Goal: Information Seeking & Learning: Learn about a topic

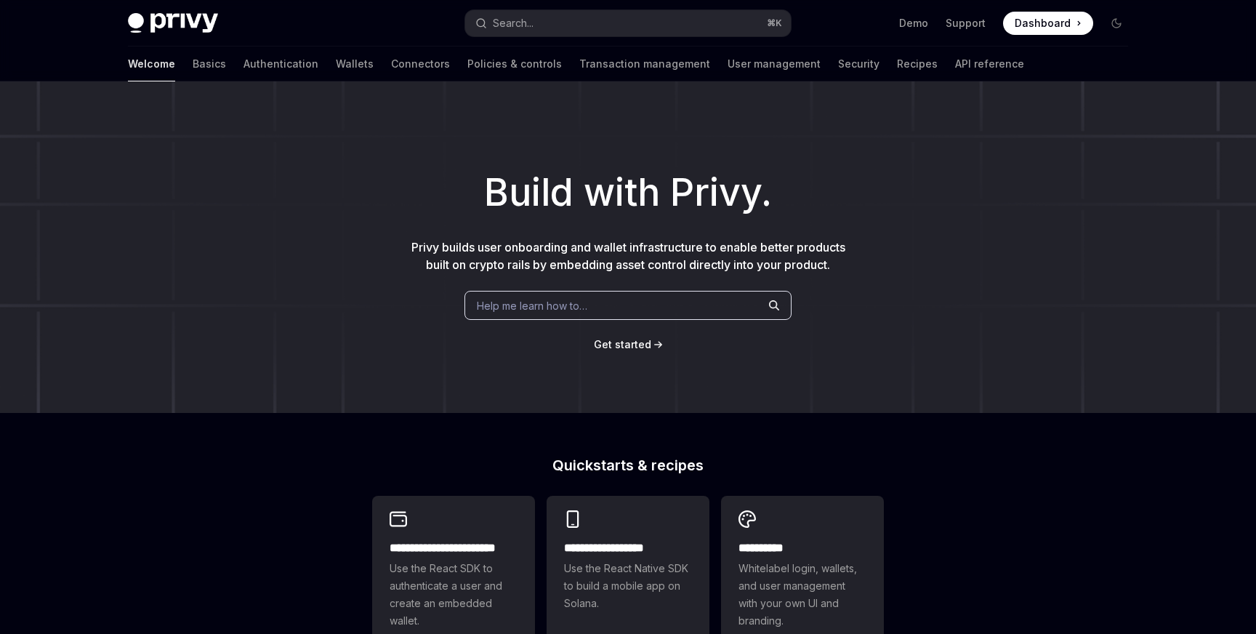
click at [541, 311] on span "Help me learn how to…" at bounding box center [532, 305] width 110 height 15
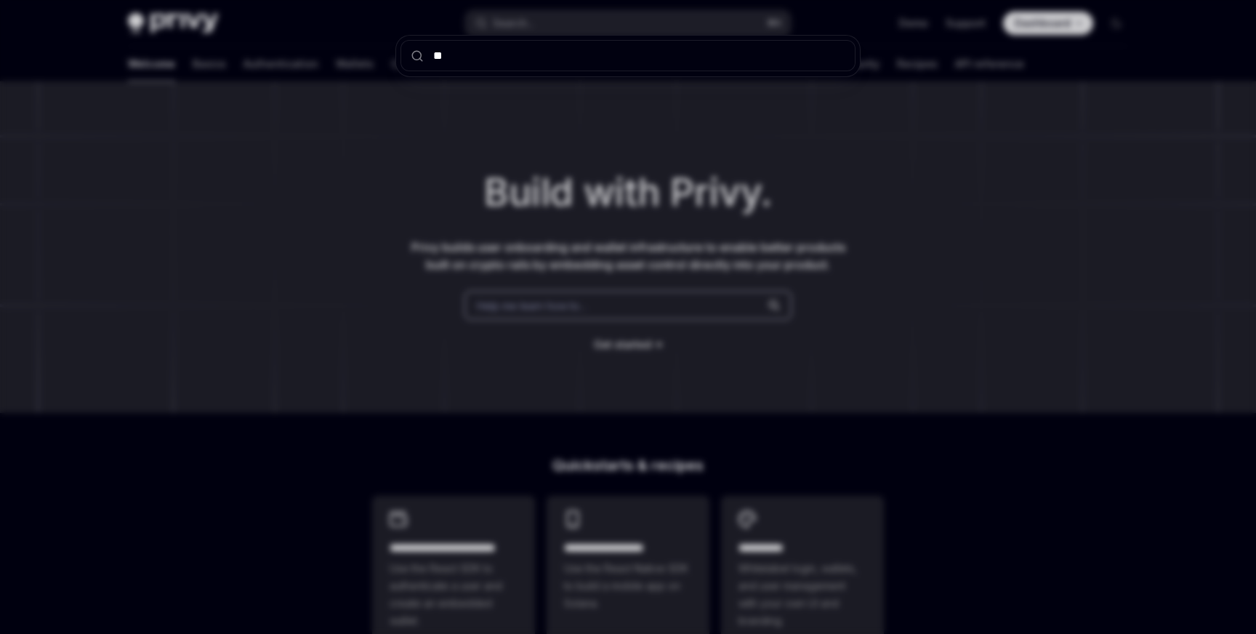
type input "***"
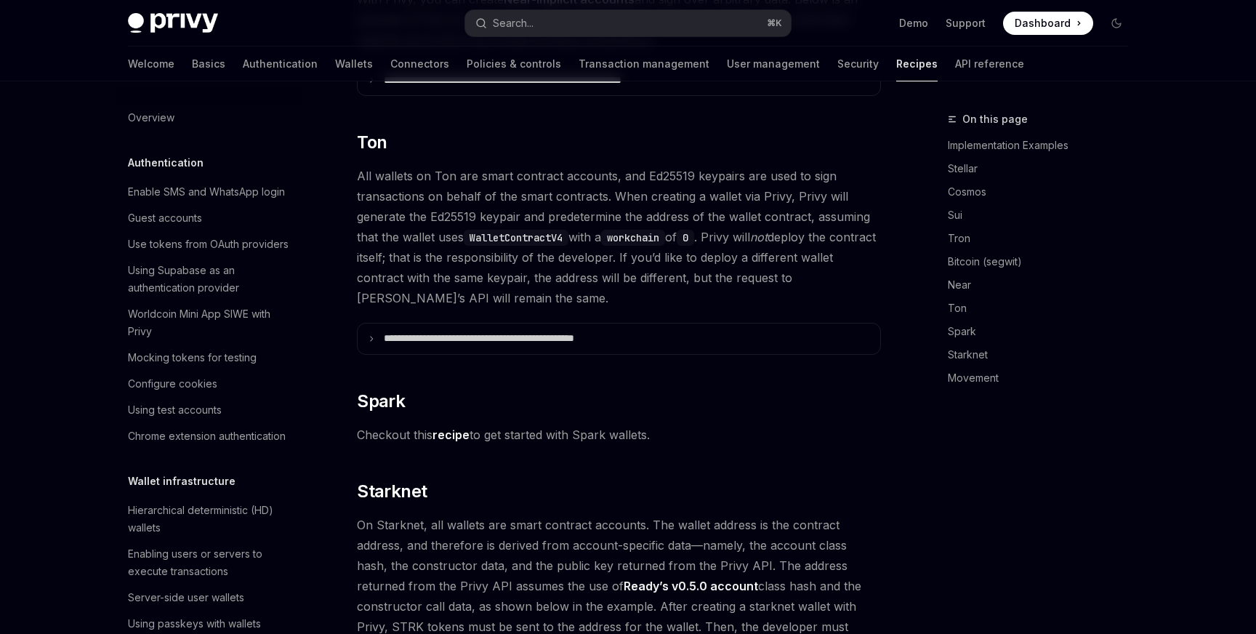
scroll to position [336, 0]
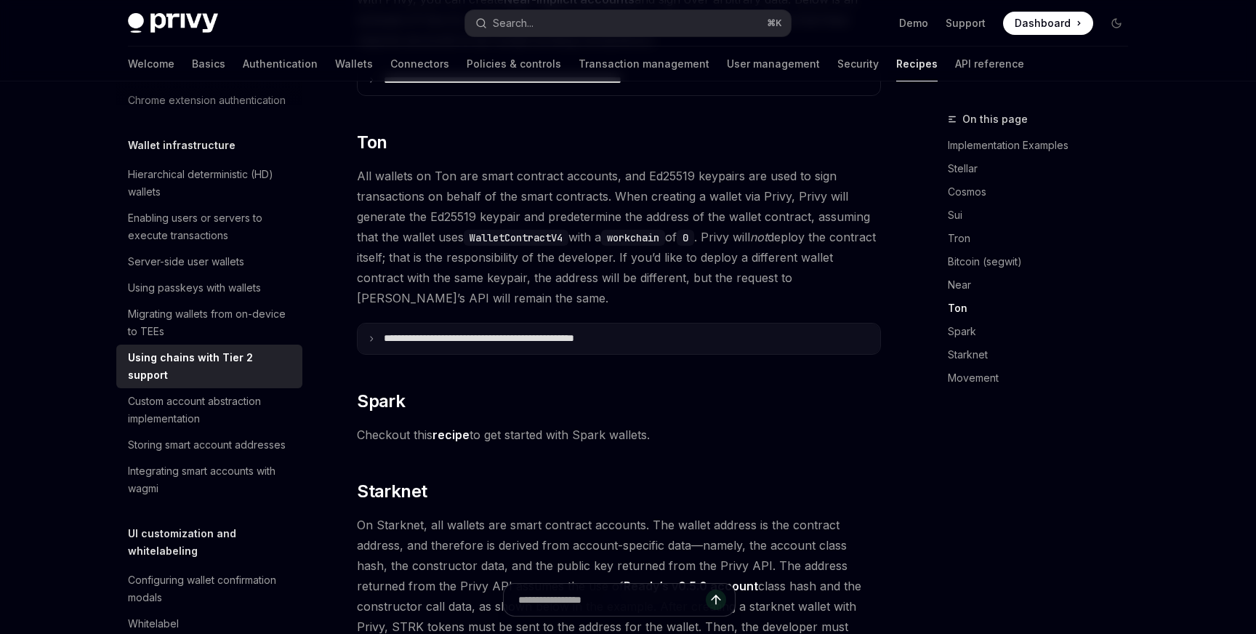
click at [465, 332] on p "**********" at bounding box center [513, 338] width 259 height 13
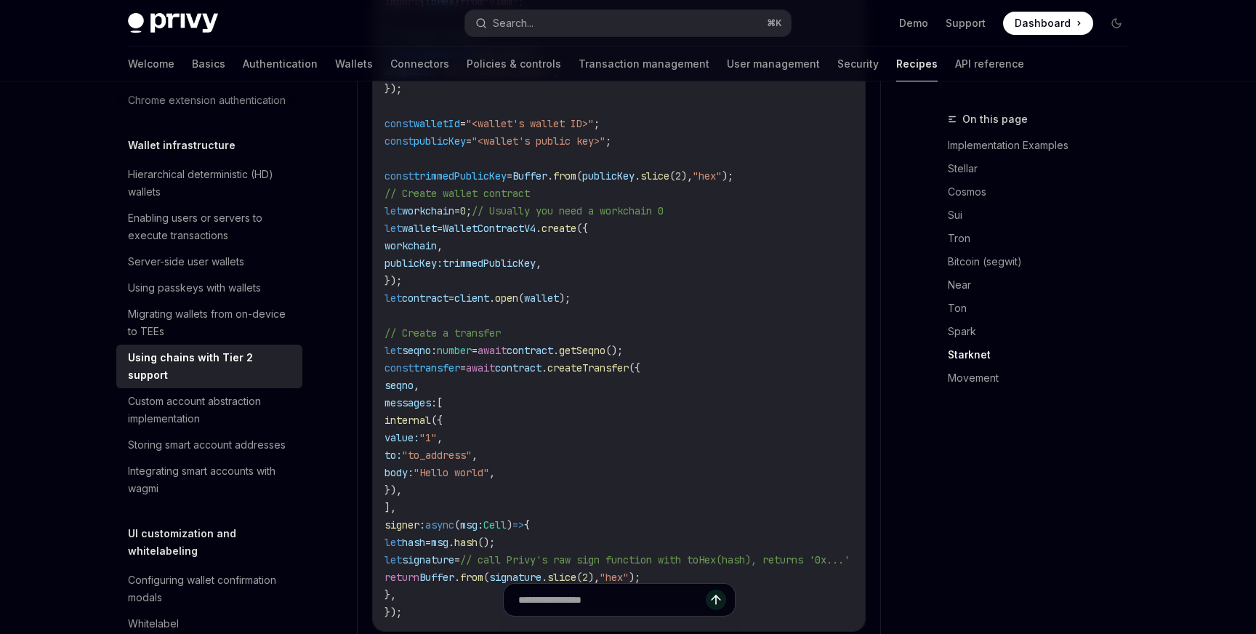
scroll to position [2006, 0]
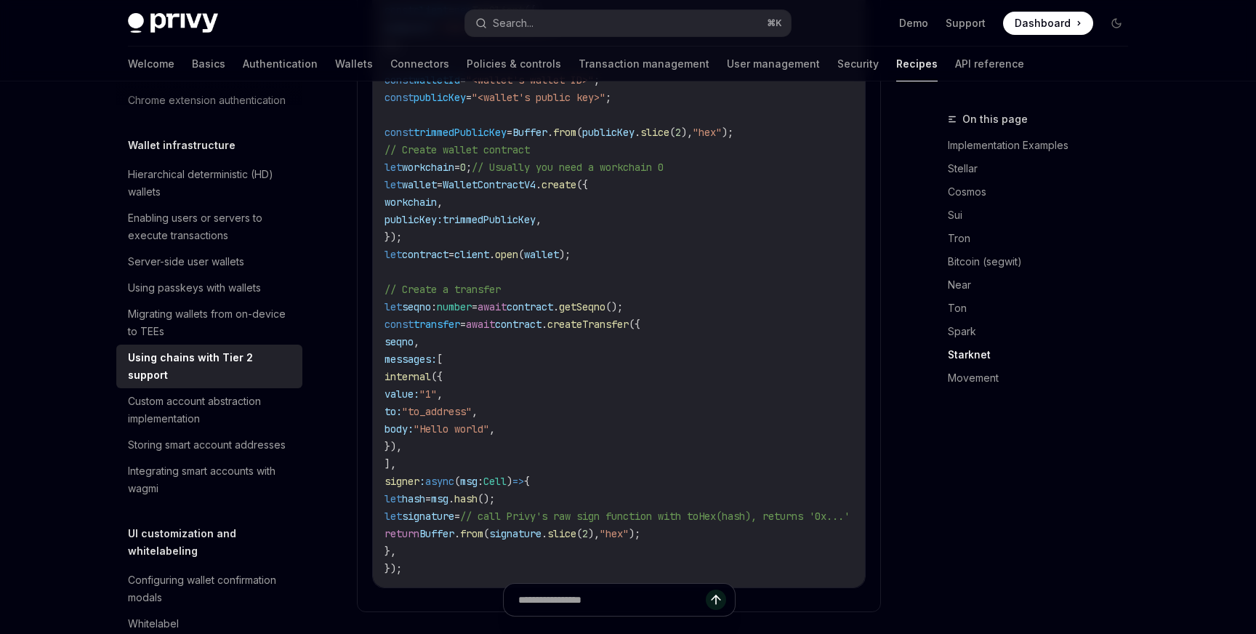
click at [766, 272] on code "import { Cell , TonClient , WalletContractV4 , internal } from "@ton/ton" ; imp…" at bounding box center [634, 254] width 500 height 645
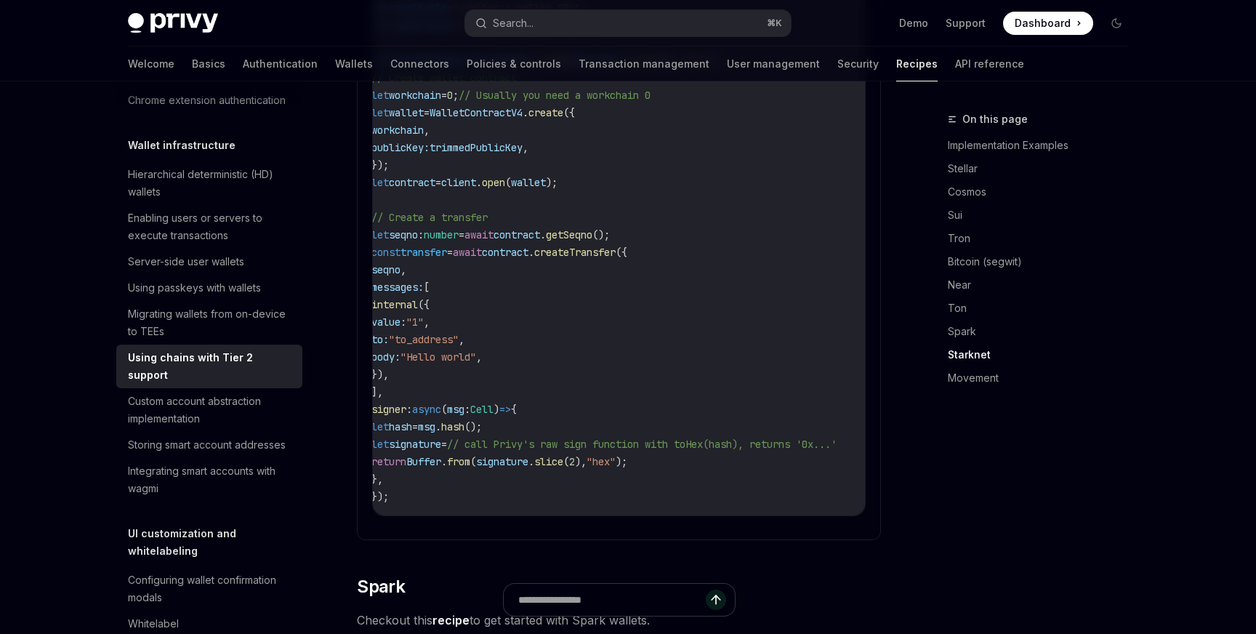
scroll to position [0, 16]
drag, startPoint x: 729, startPoint y: 424, endPoint x: 797, endPoint y: 430, distance: 67.8
click at [797, 430] on code "import { Cell , TonClient , WalletContractV4 , internal } from "@ton/ton" ; imp…" at bounding box center [619, 182] width 500 height 645
copy span "toHex(hash)"
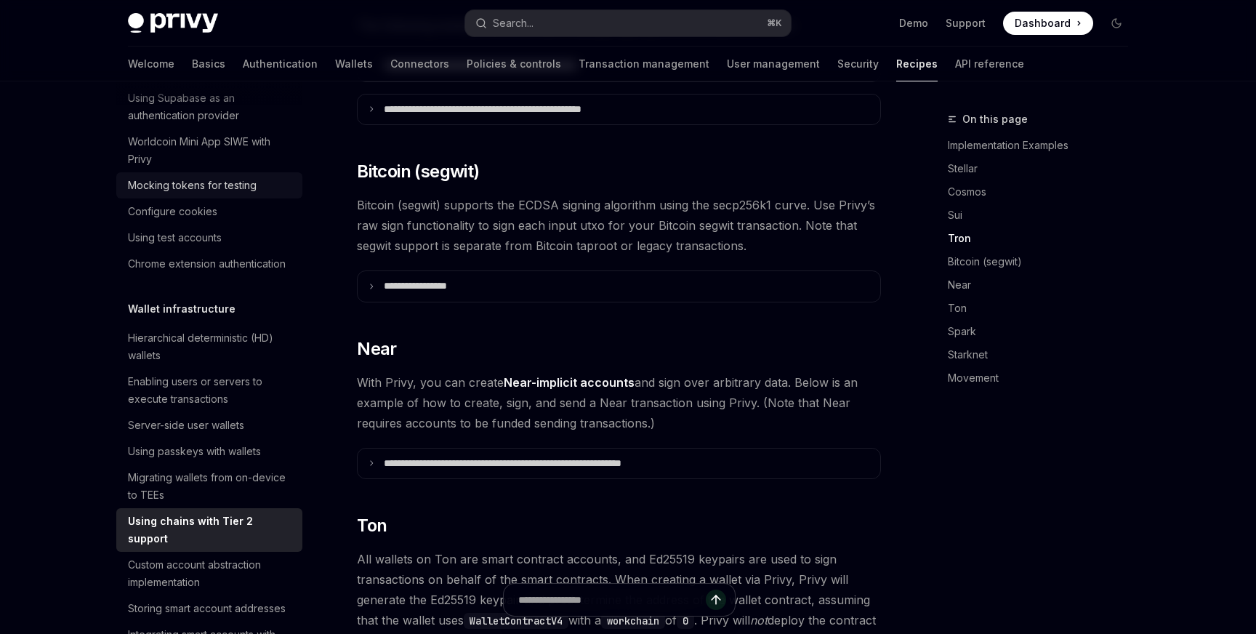
scroll to position [193, 0]
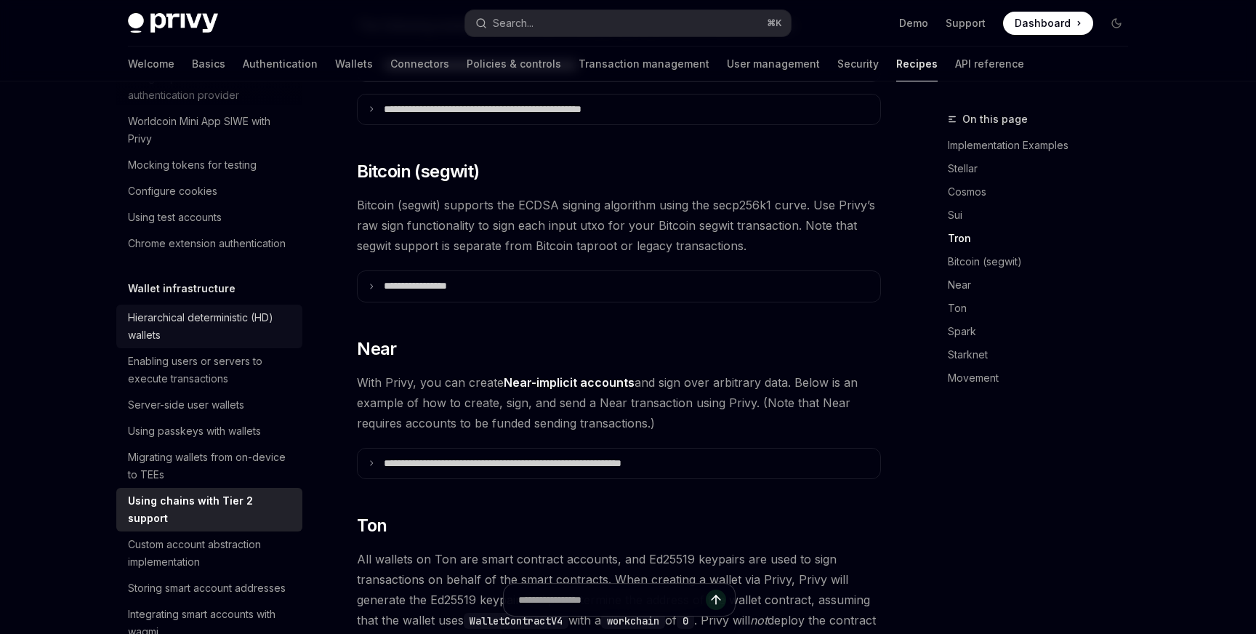
click at [226, 329] on div "Hierarchical deterministic (HD) wallets" at bounding box center [211, 326] width 166 height 35
type textarea "*"
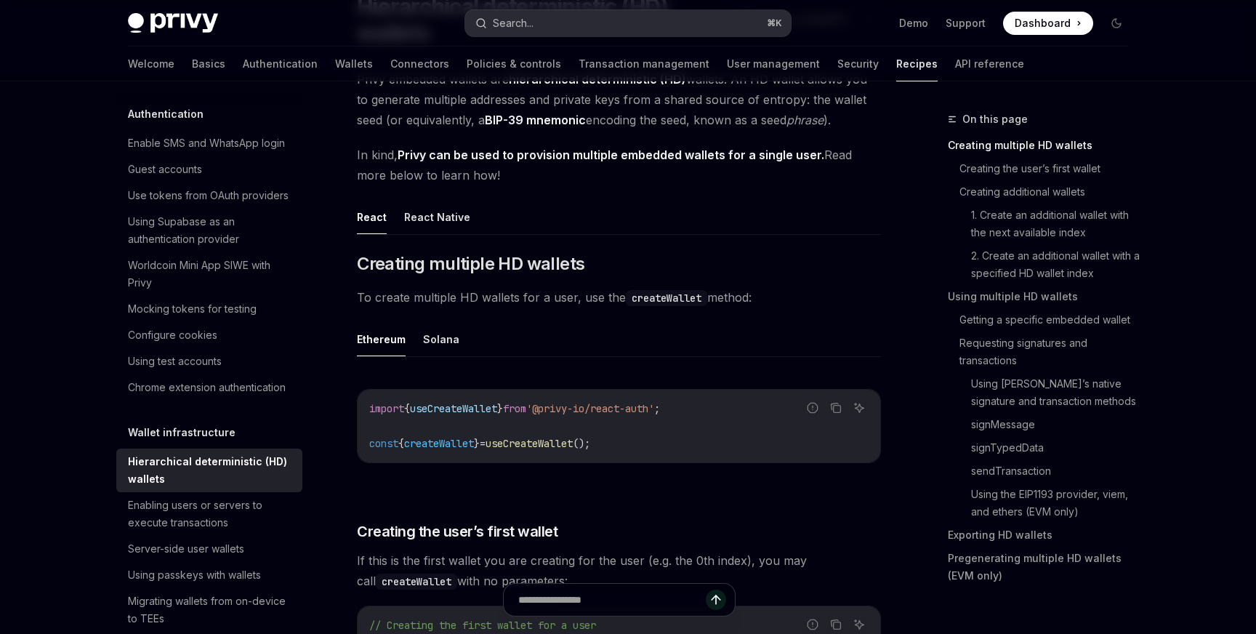
scroll to position [27, 0]
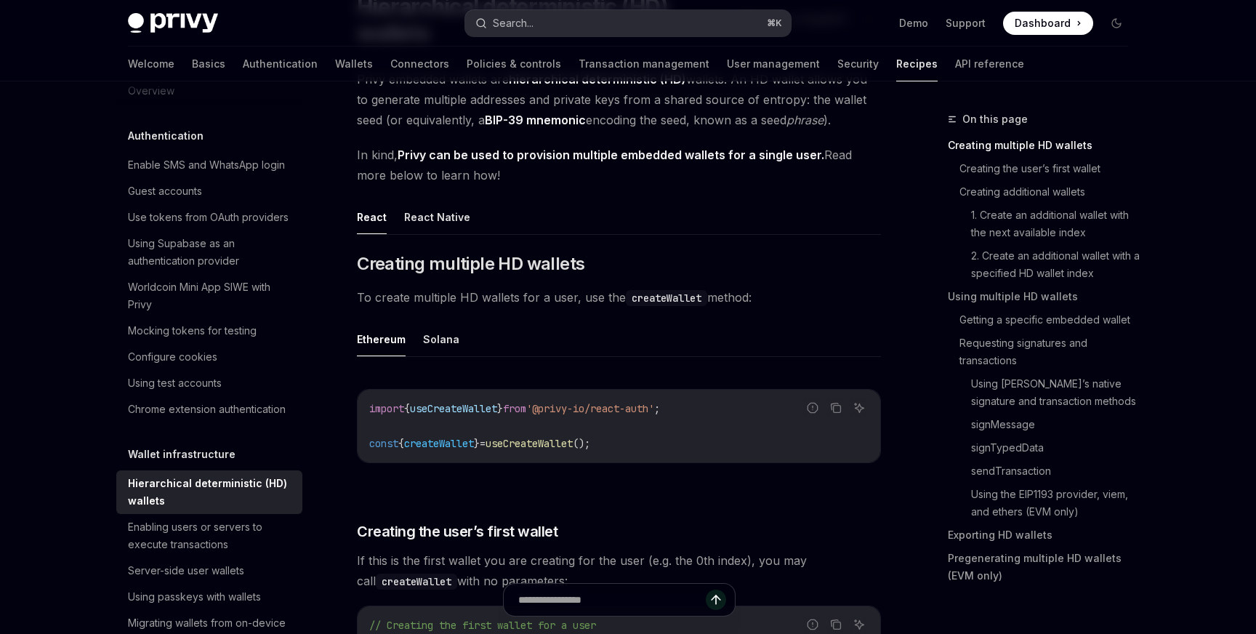
click at [531, 16] on div "Search..." at bounding box center [513, 23] width 41 height 17
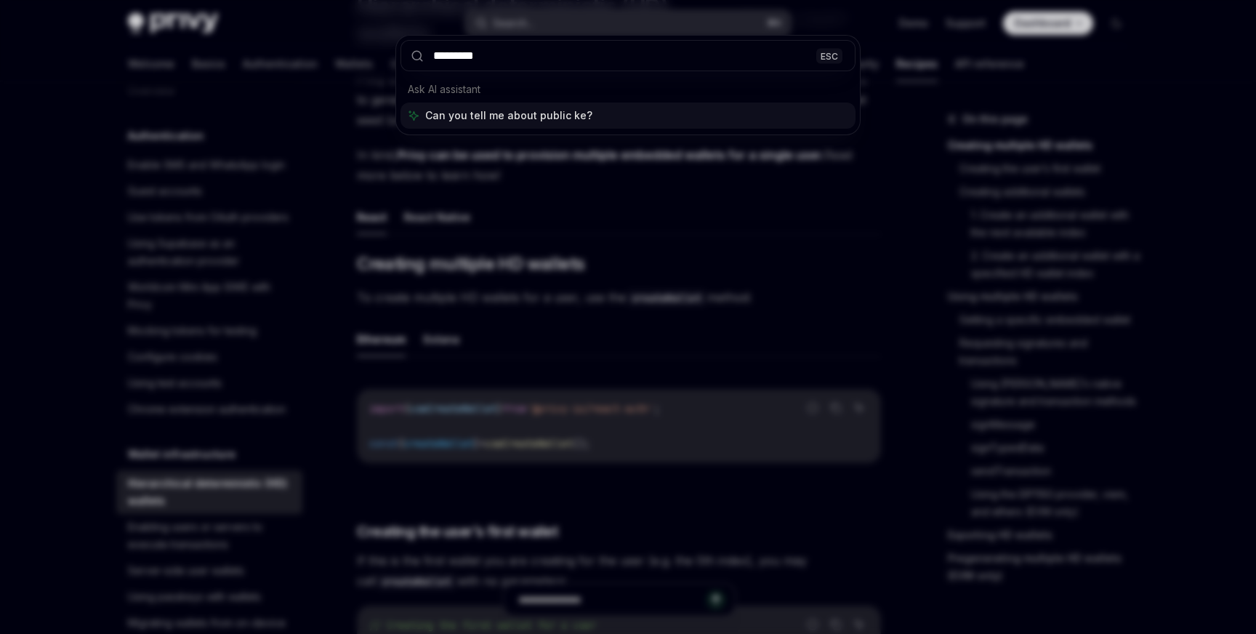
type input "**********"
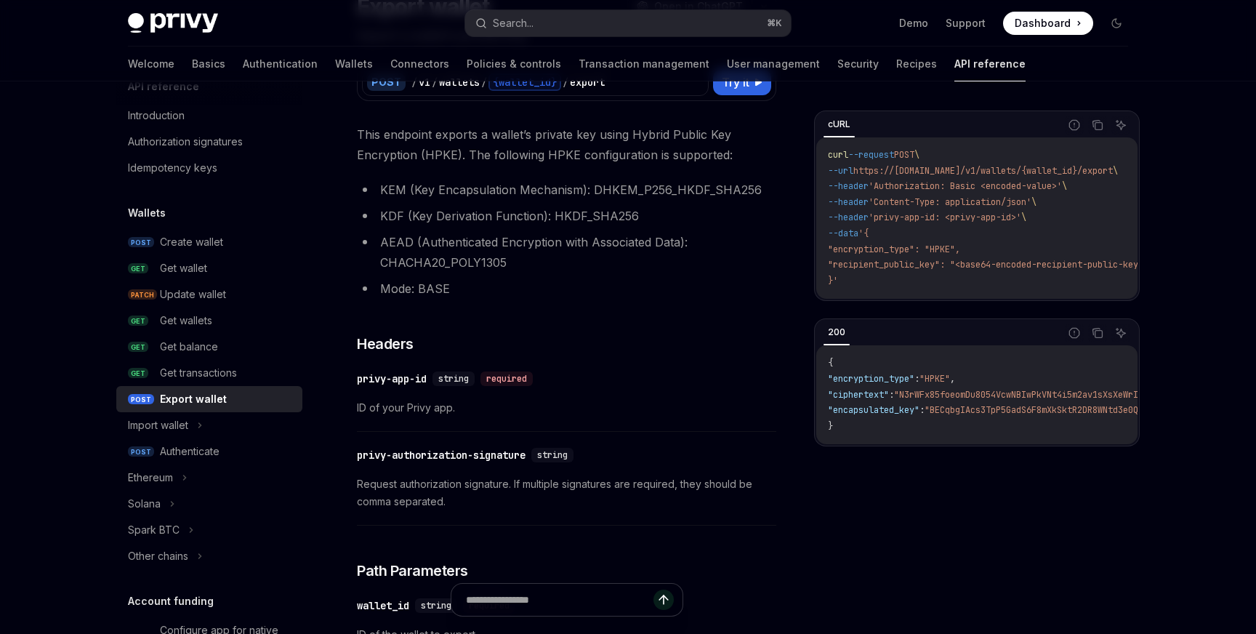
scroll to position [81, 0]
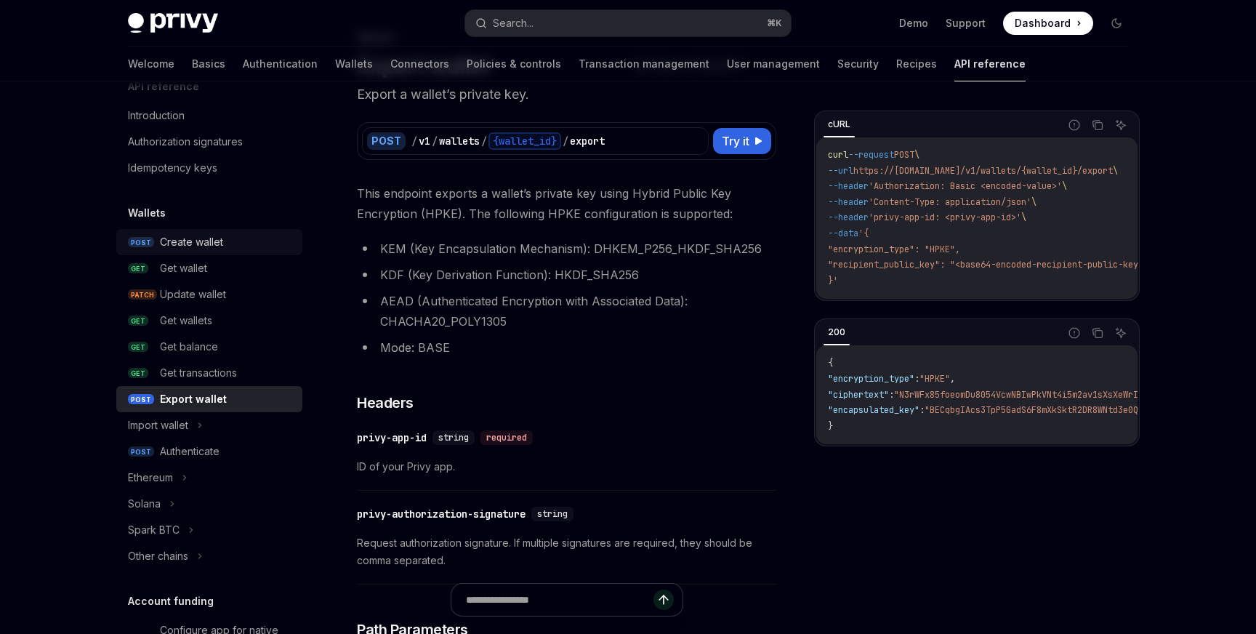
click at [201, 246] on div "Create wallet" at bounding box center [191, 241] width 63 height 17
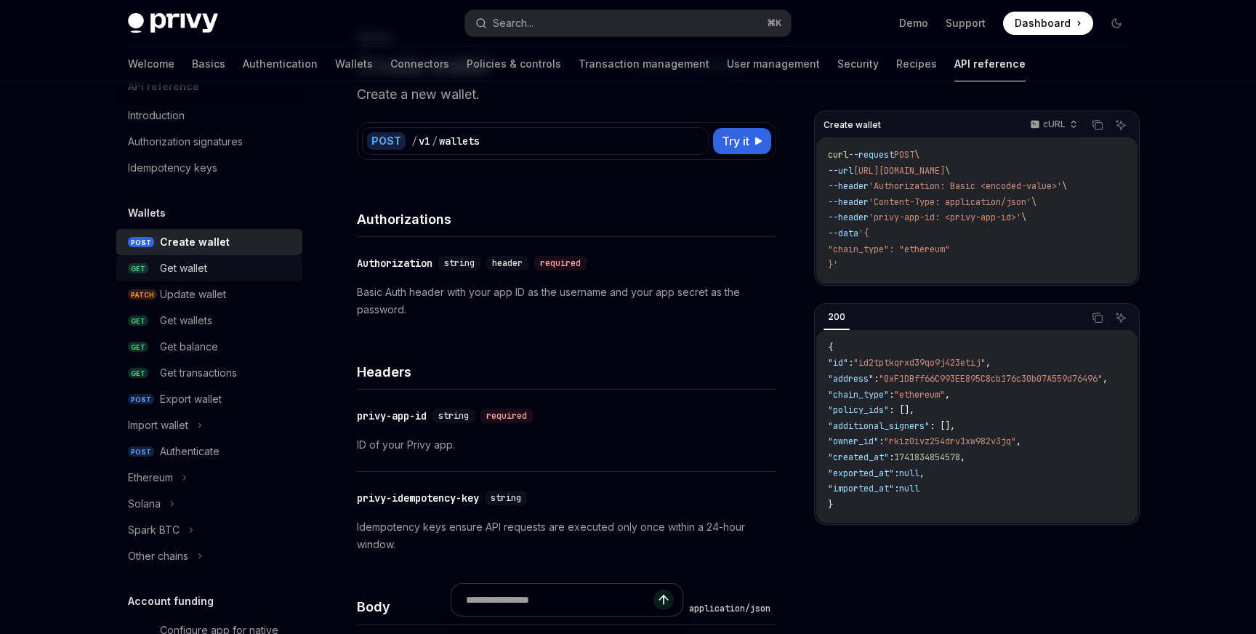
click at [230, 270] on div "Get wallet" at bounding box center [227, 267] width 134 height 17
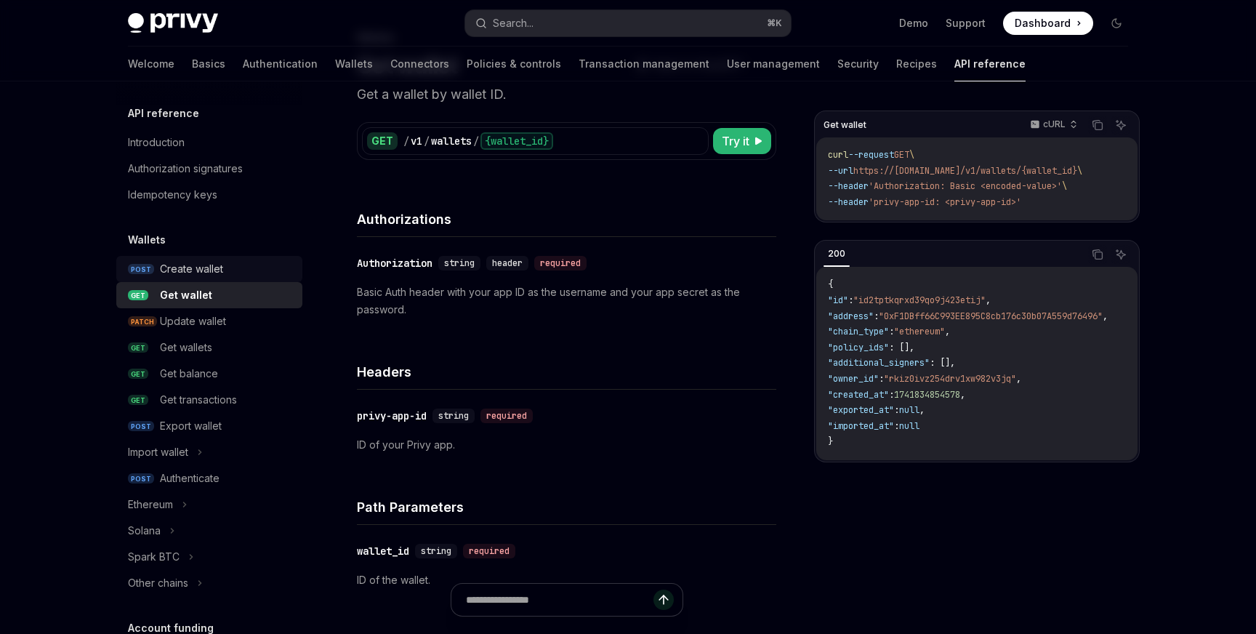
click at [198, 274] on div "Create wallet" at bounding box center [191, 268] width 63 height 17
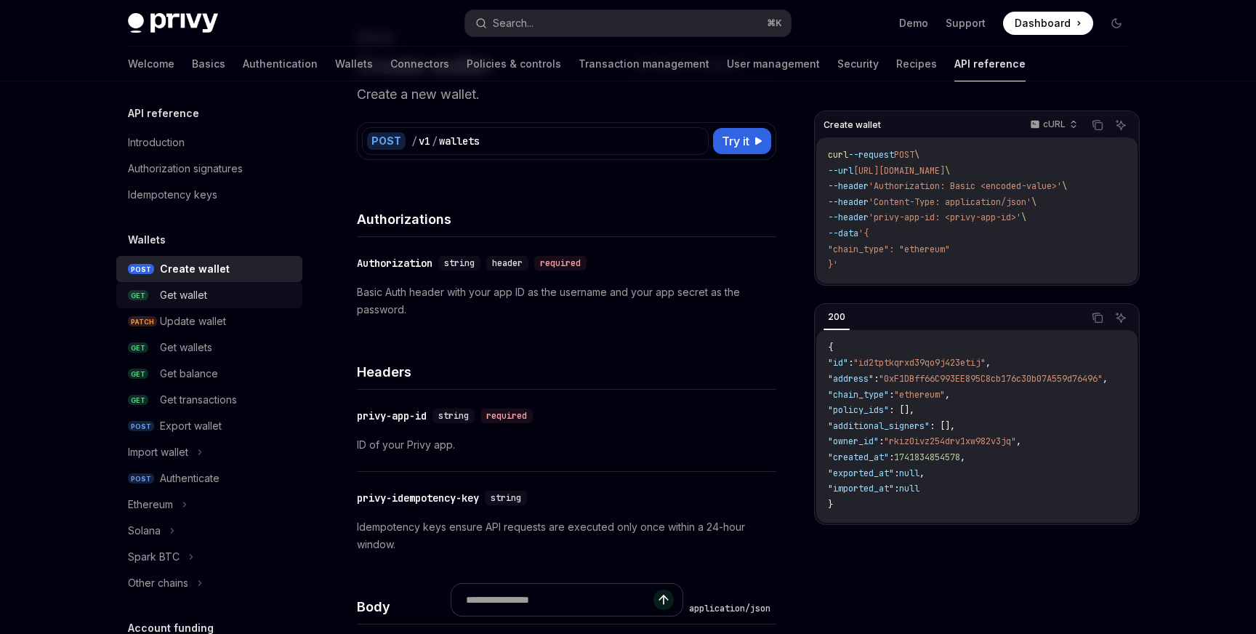
click at [204, 290] on div "Get wallet" at bounding box center [183, 294] width 47 height 17
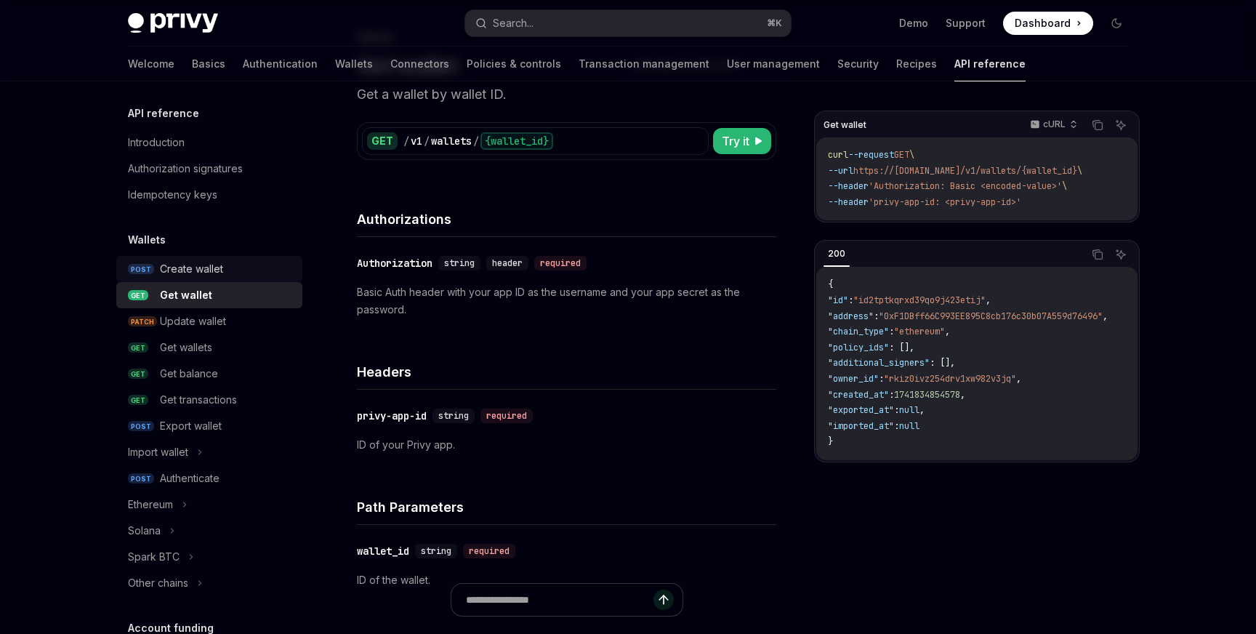
click at [208, 278] on link "POST Create wallet" at bounding box center [209, 269] width 186 height 26
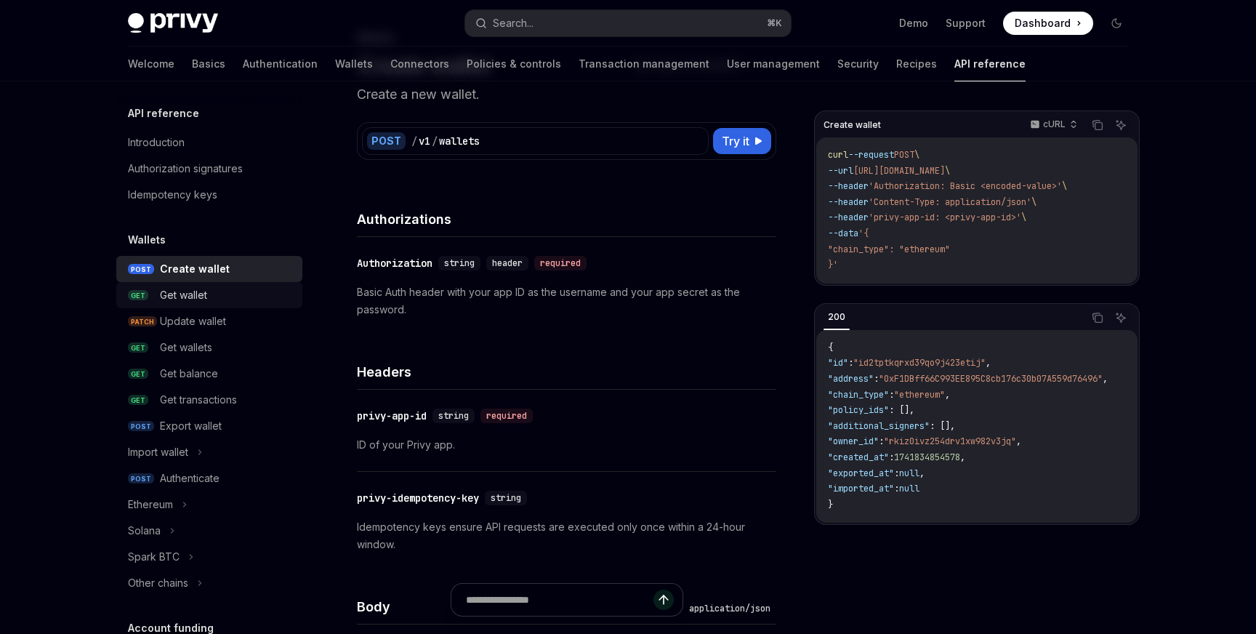
click at [206, 291] on div "Get wallet" at bounding box center [183, 294] width 47 height 17
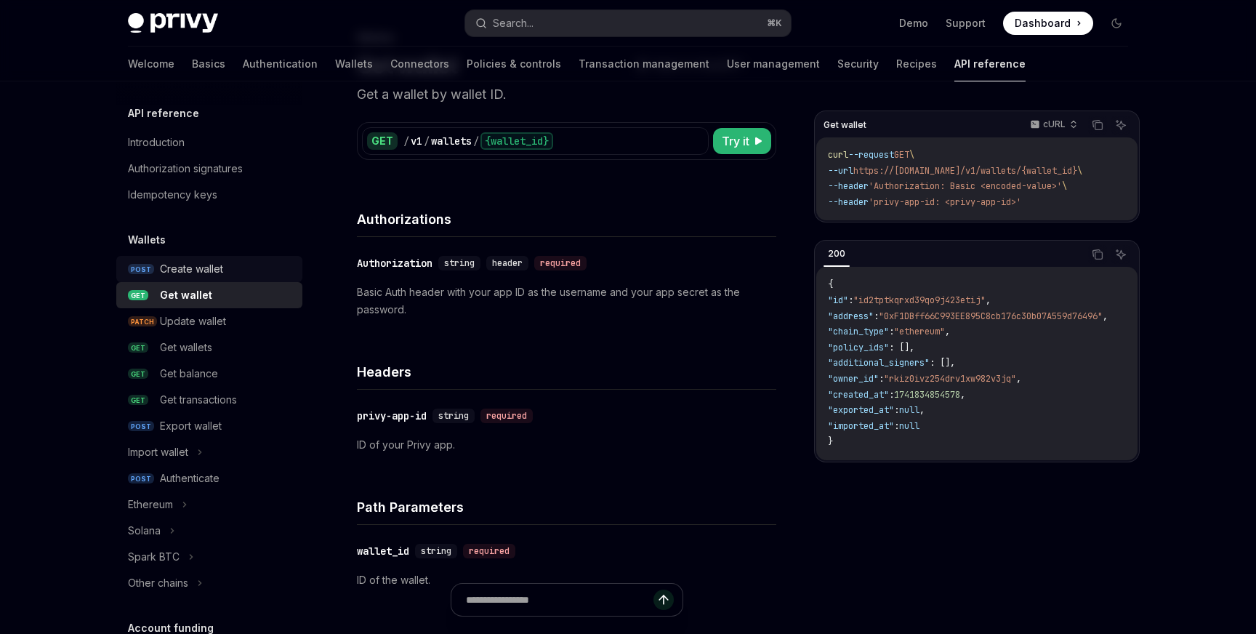
click at [209, 270] on div "Create wallet" at bounding box center [191, 268] width 63 height 17
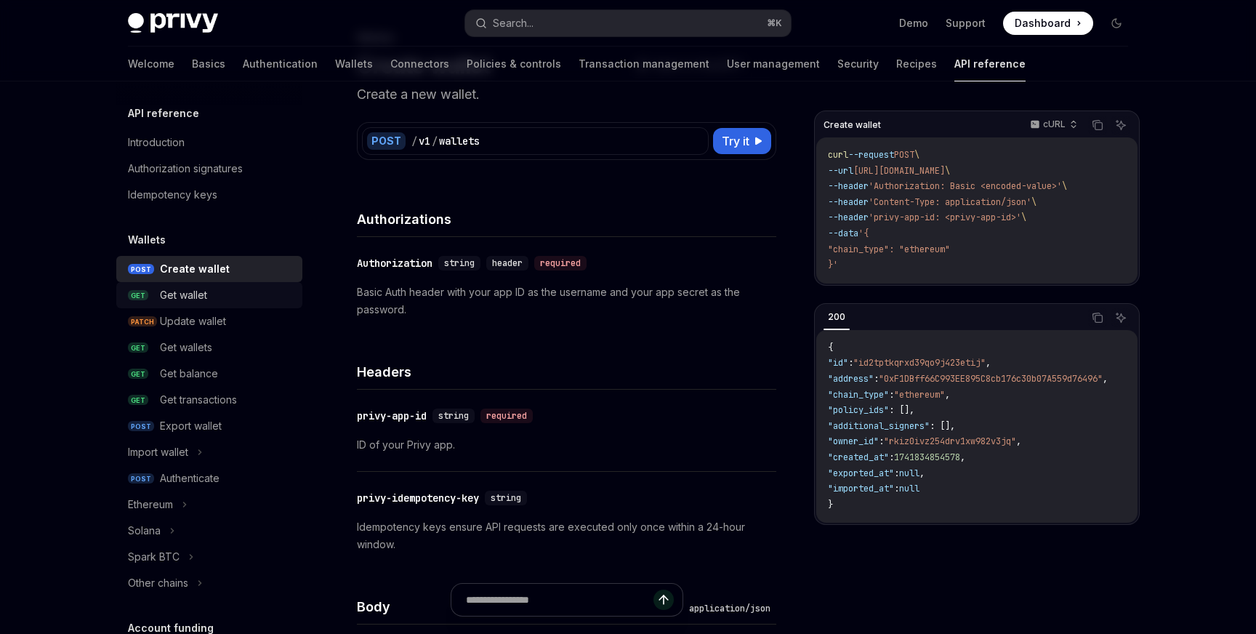
click at [205, 289] on div "Get wallet" at bounding box center [183, 294] width 47 height 17
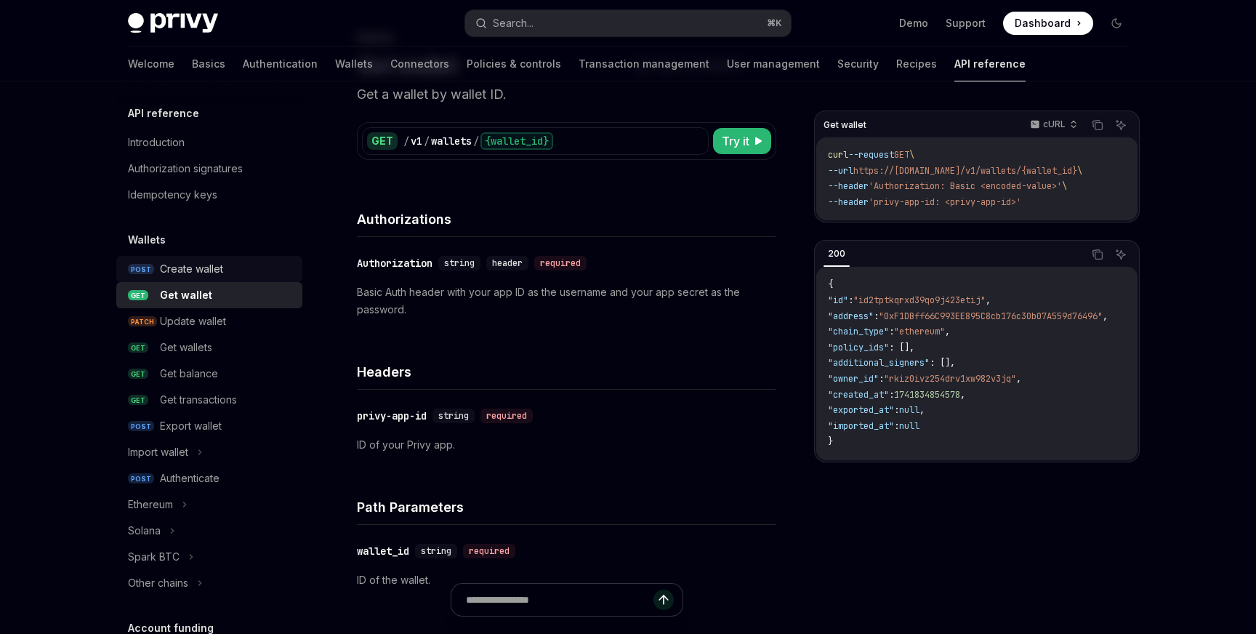
click at [209, 266] on div "Create wallet" at bounding box center [191, 268] width 63 height 17
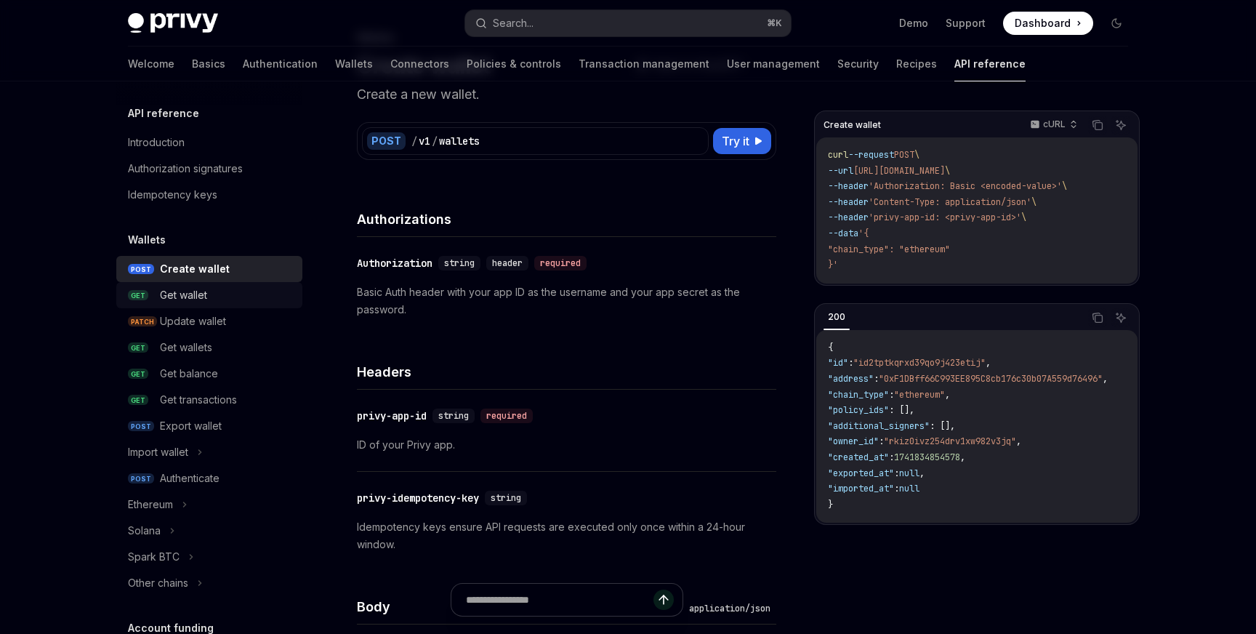
click at [206, 294] on div "Get wallet" at bounding box center [183, 294] width 47 height 17
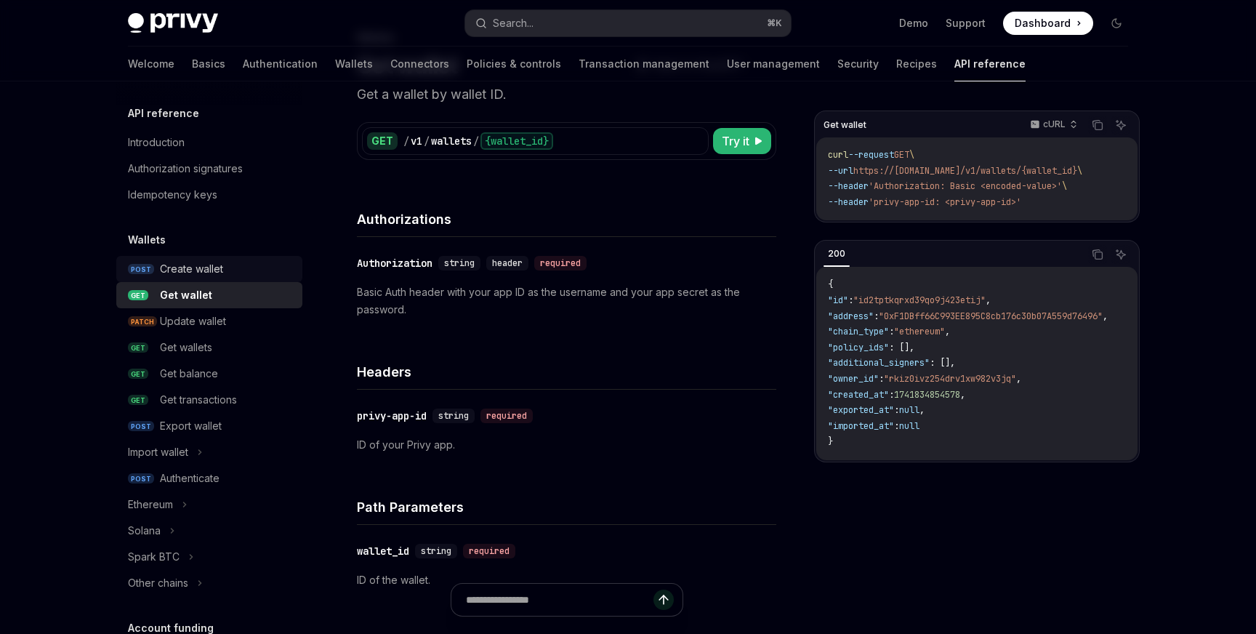
click at [210, 270] on div "Create wallet" at bounding box center [191, 268] width 63 height 17
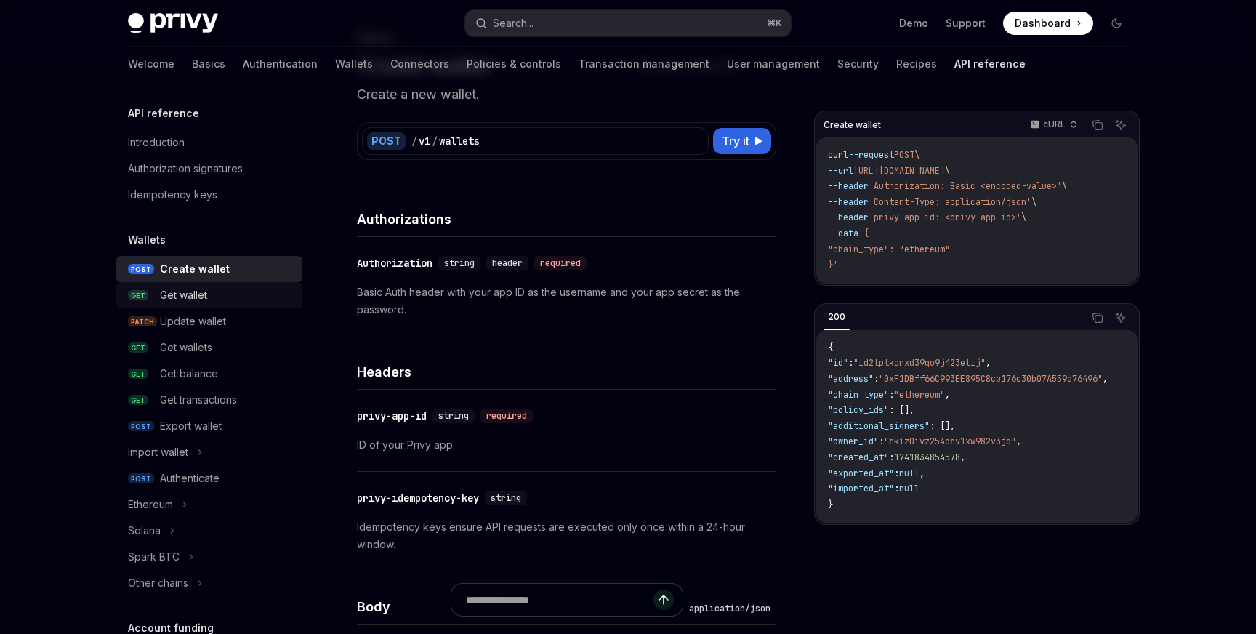
click at [207, 288] on div "Get wallet" at bounding box center [183, 294] width 47 height 17
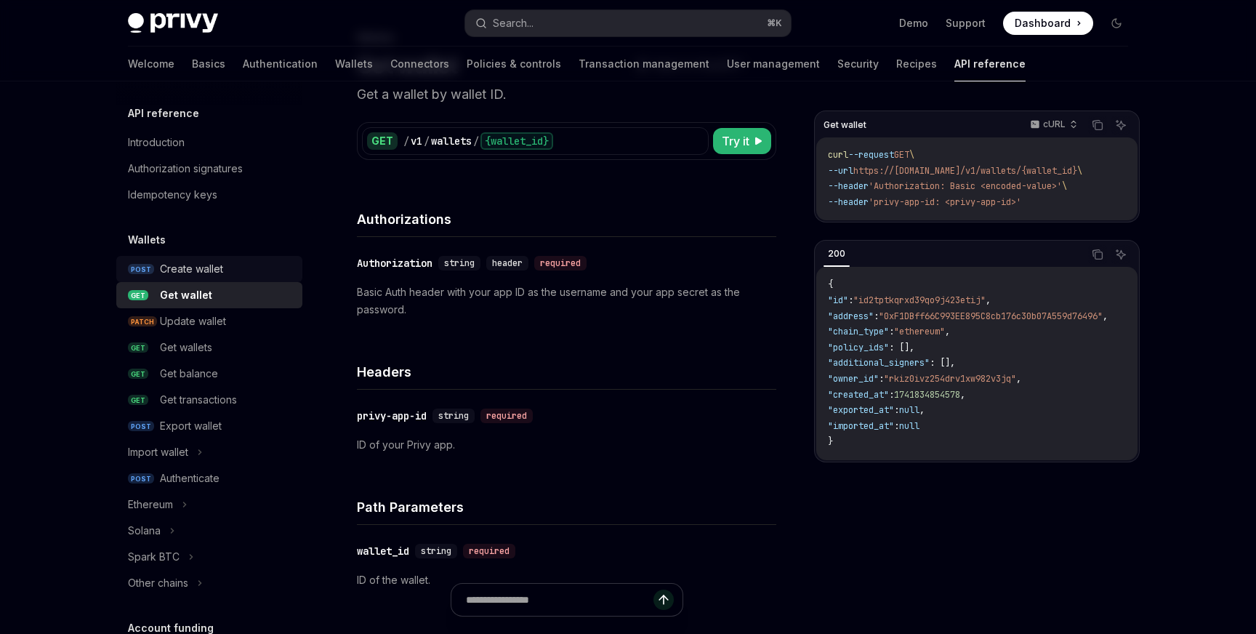
click at [214, 277] on div "Create wallet" at bounding box center [191, 268] width 63 height 17
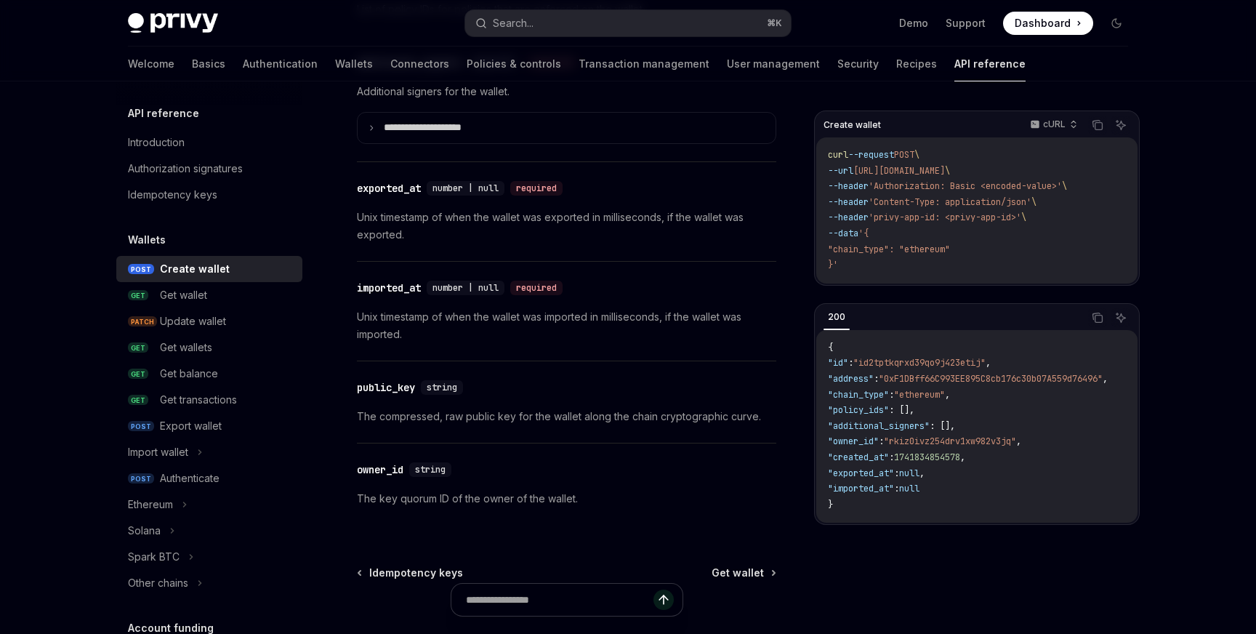
scroll to position [1992, 0]
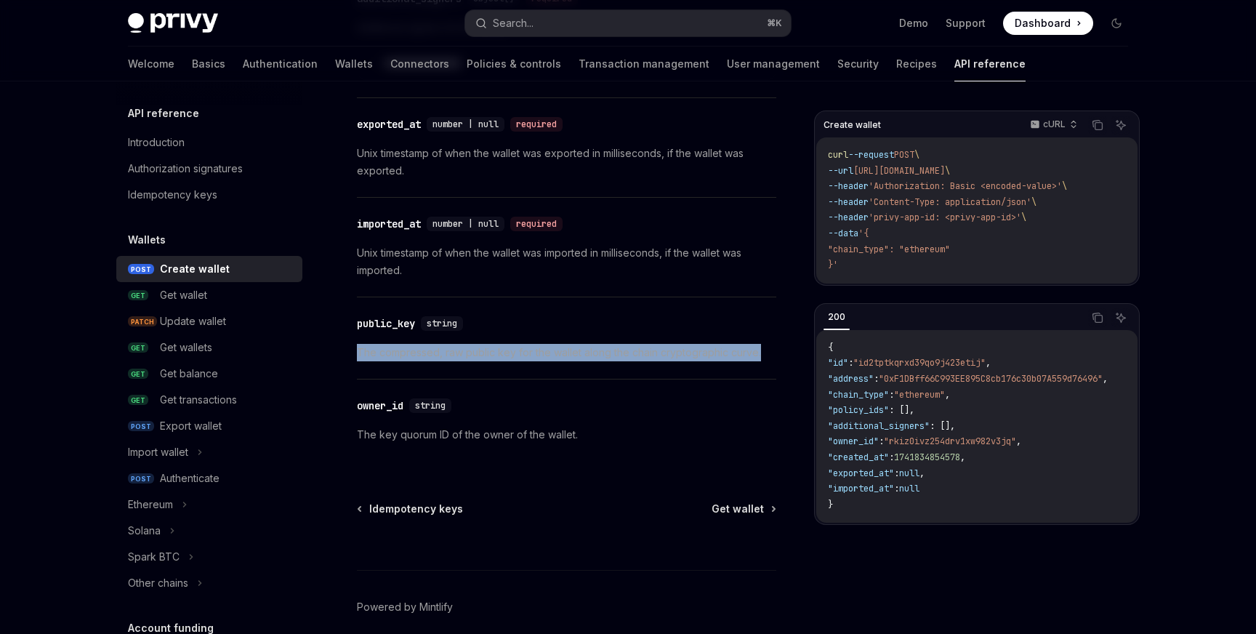
drag, startPoint x: 741, startPoint y: 348, endPoint x: 359, endPoint y: 353, distance: 382.3
click at [359, 353] on p "The compressed, raw public key for the wallet along the chain cryptographic cur…" at bounding box center [566, 352] width 419 height 17
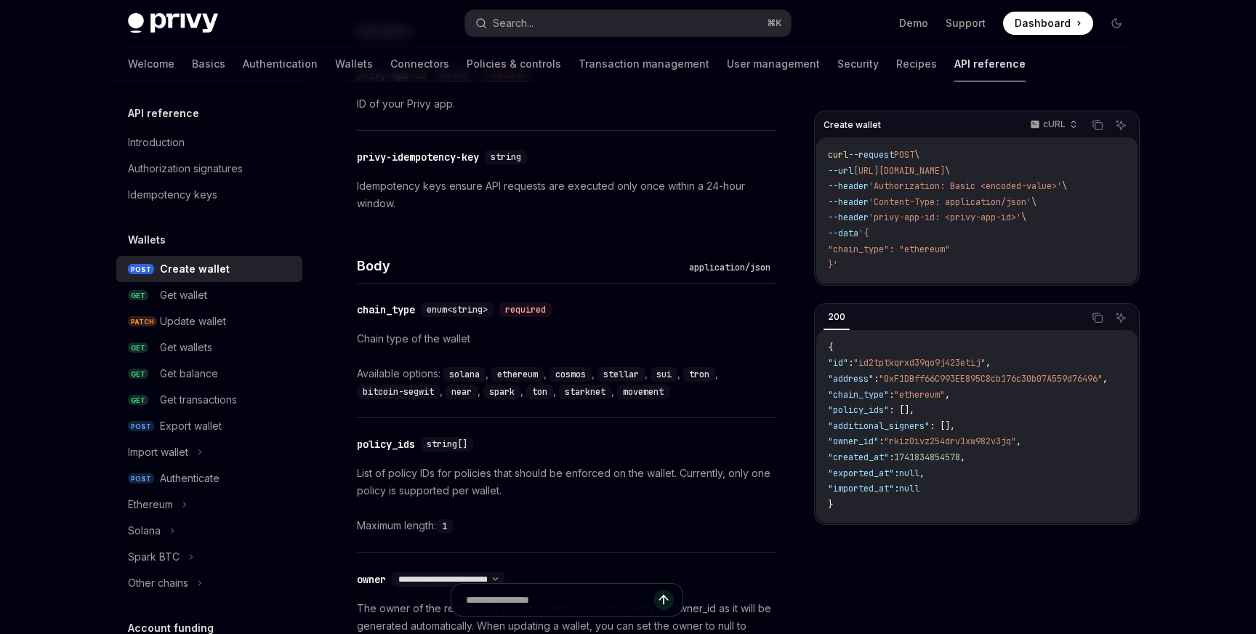
scroll to position [431, 0]
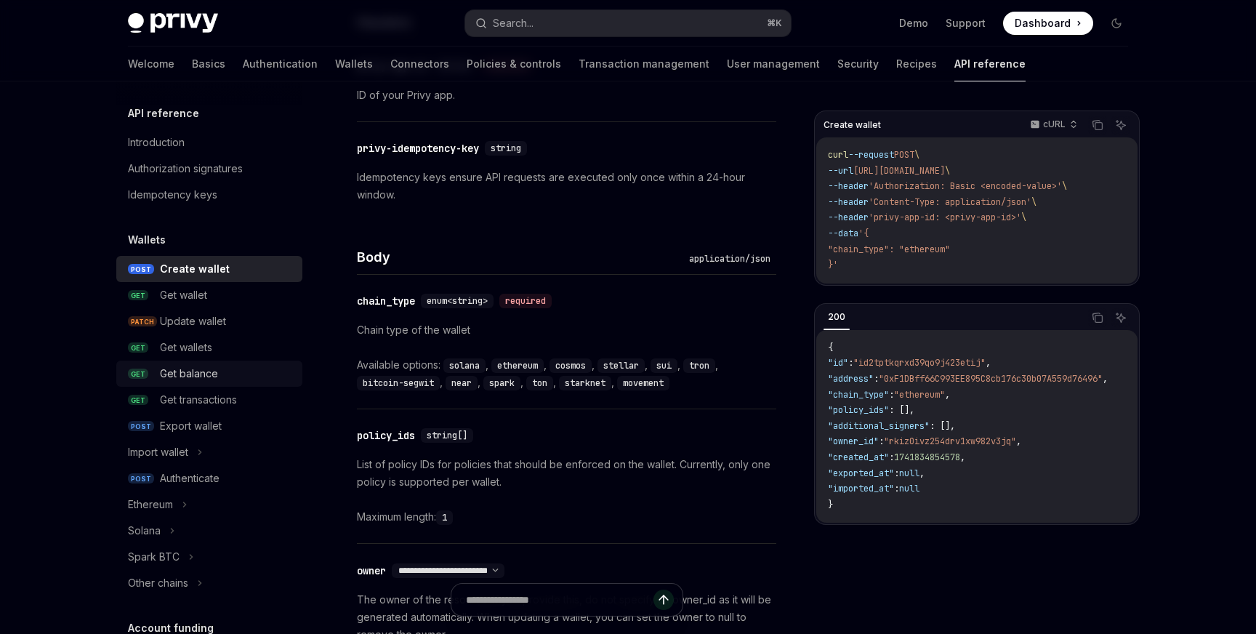
click at [196, 373] on div "Get balance" at bounding box center [189, 373] width 58 height 17
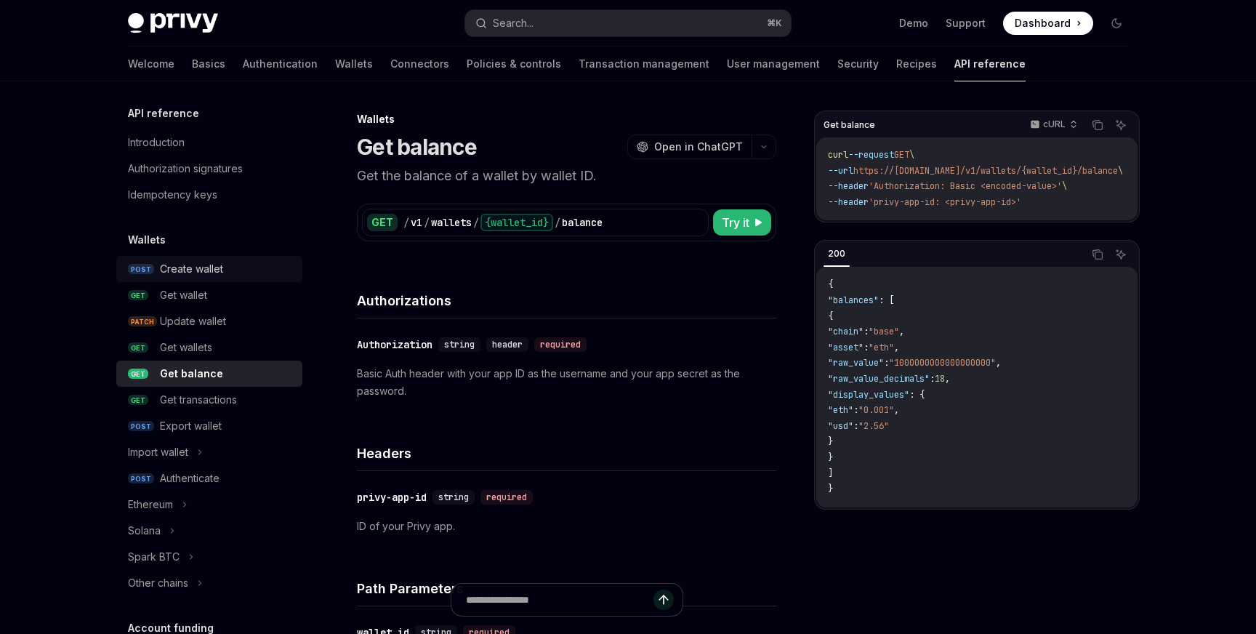
click at [201, 275] on div "Create wallet" at bounding box center [191, 268] width 63 height 17
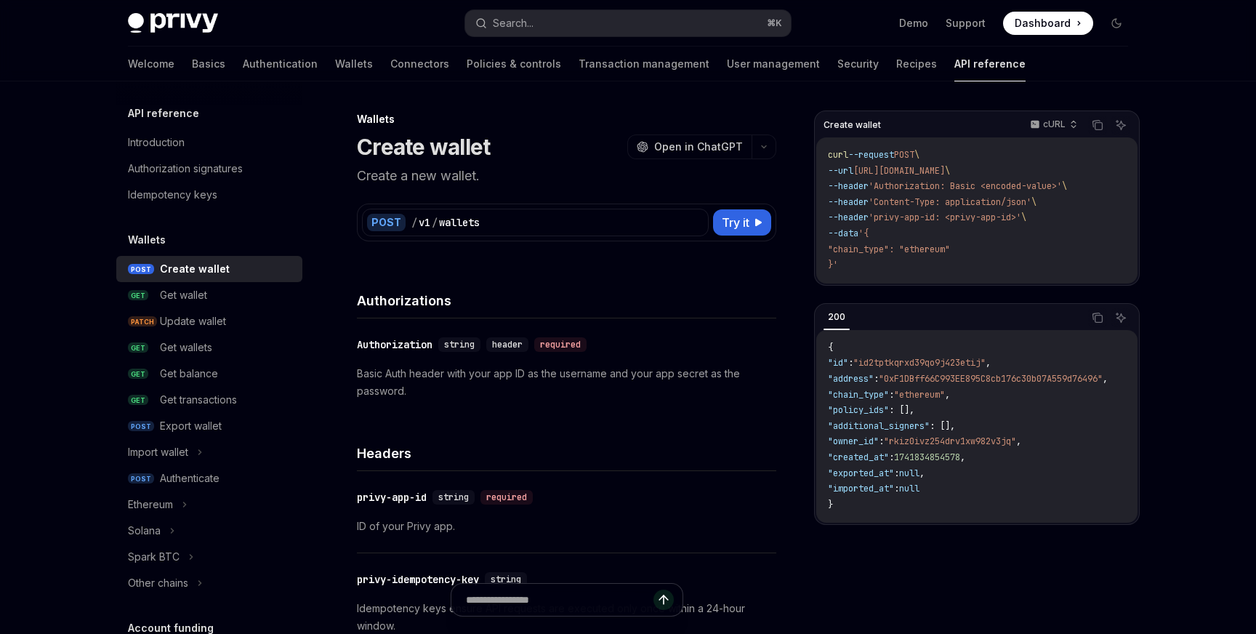
click at [178, 15] on img at bounding box center [173, 23] width 90 height 20
type textarea "*"
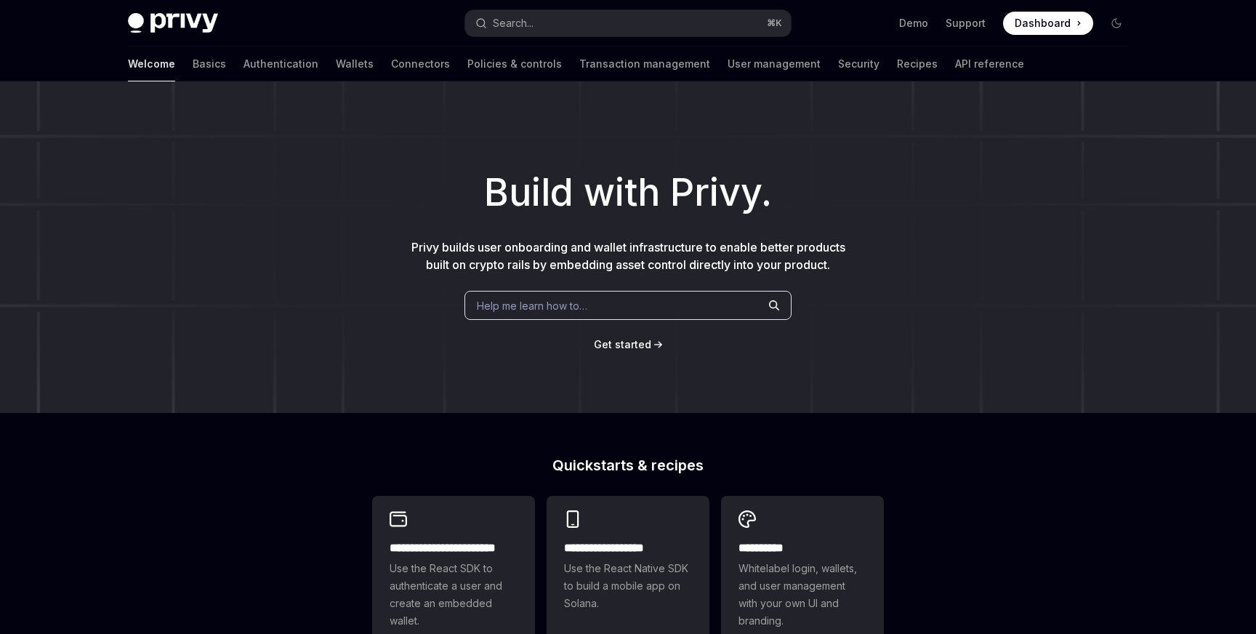
click at [1045, 27] on span "Dashboard" at bounding box center [1043, 23] width 56 height 15
